Goal: Find specific page/section: Find specific page/section

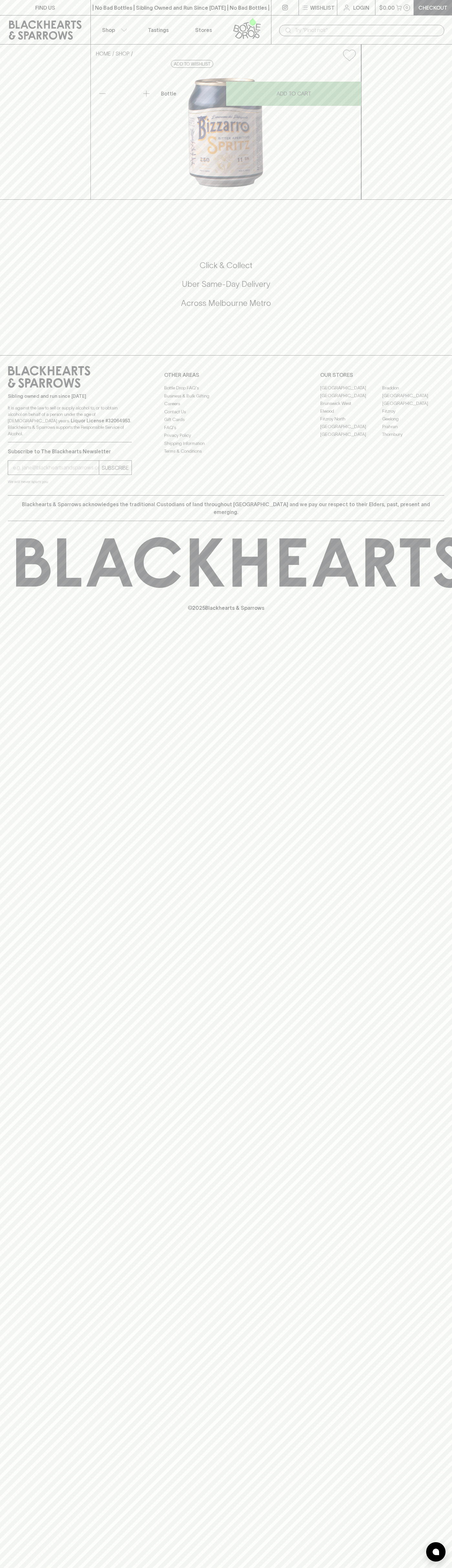
click at [33, 21] on icon at bounding box center [45, 30] width 72 height 19
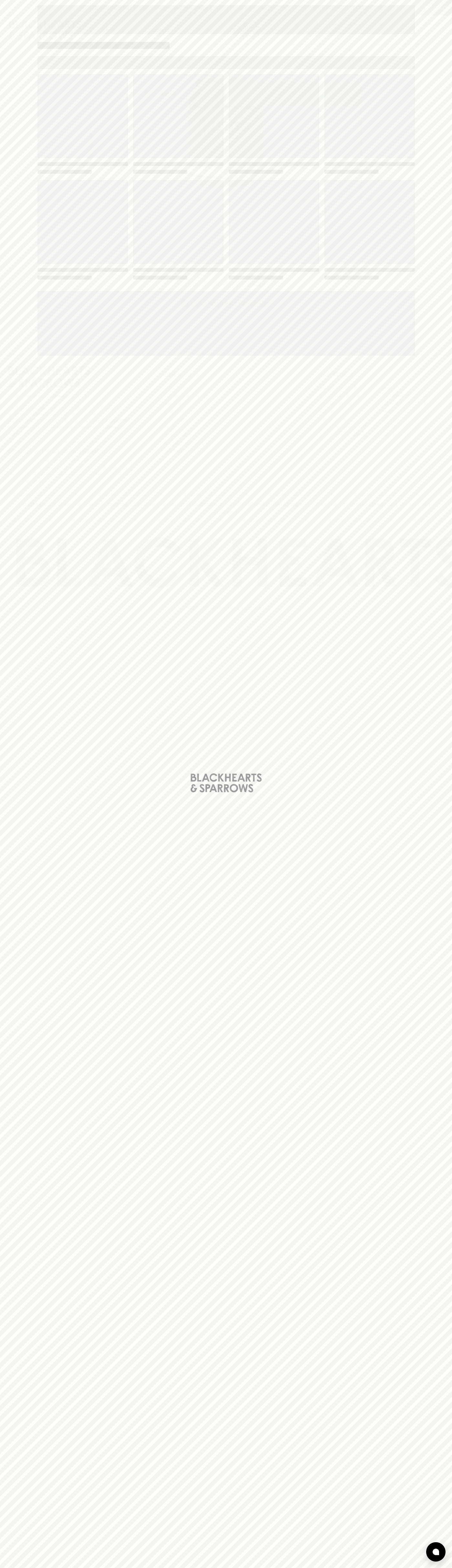
click at [431, 23] on div "Loading" at bounding box center [226, 784] width 452 height 1568
click at [308, 1567] on html "FIND US | No Bad Bottles | Sibling Owned and Run Since [DATE] | No Bad Bottles …" at bounding box center [226, 784] width 452 height 1568
click at [6, 1267] on div "Loading" at bounding box center [226, 784] width 452 height 1568
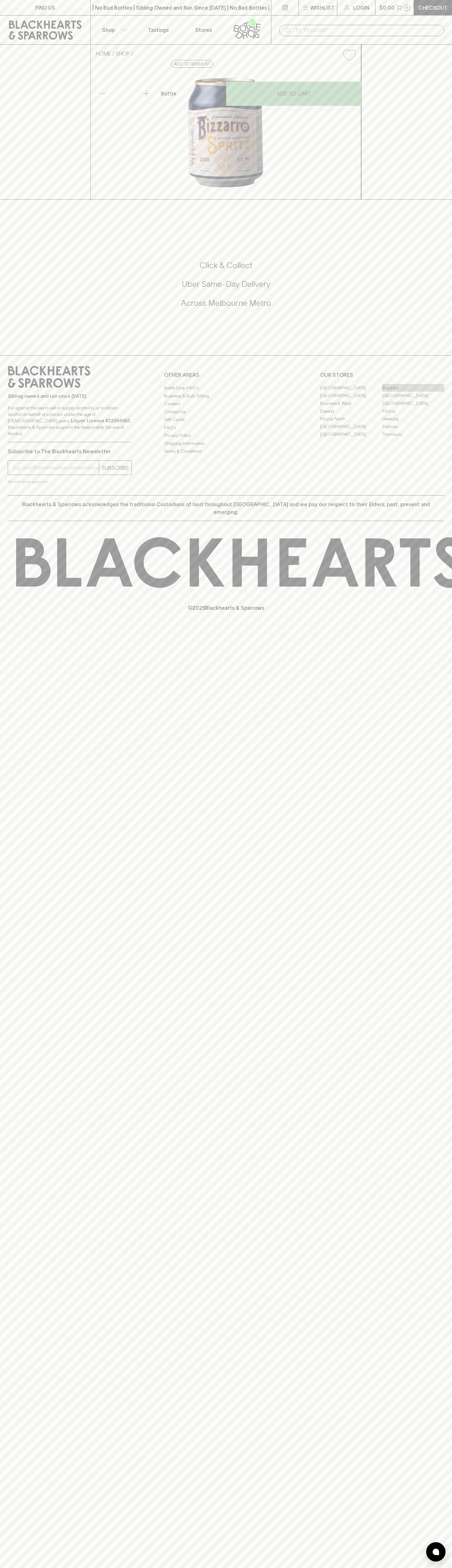
click at [413, 391] on link "Braddon" at bounding box center [413, 388] width 62 height 8
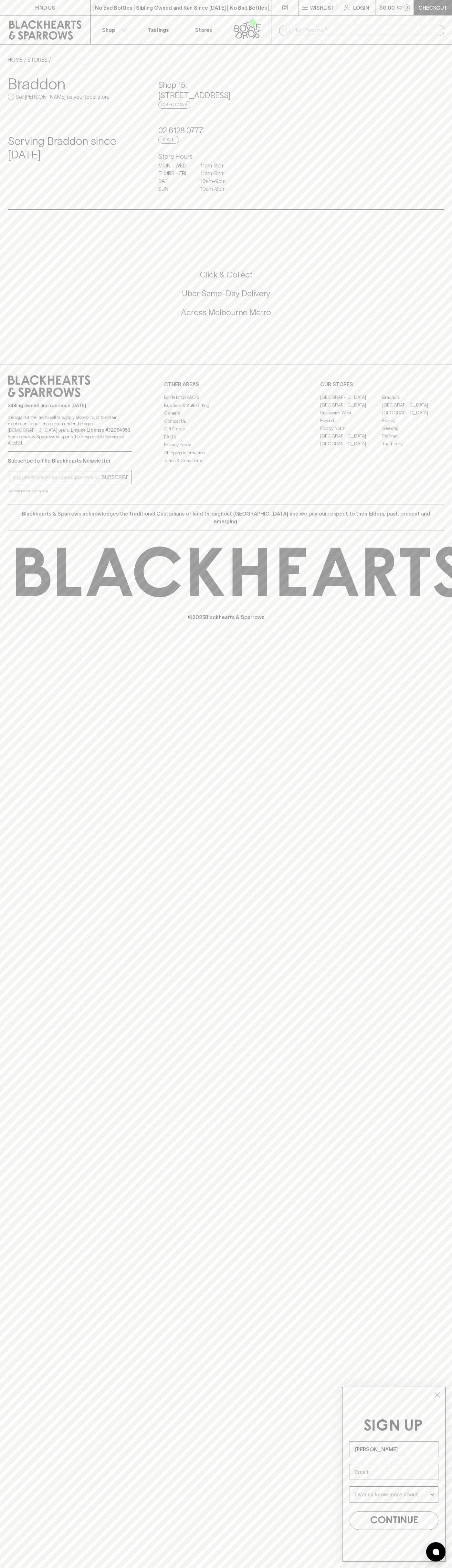
type input "[PERSON_NAME]"
